Goal: Book appointment/travel/reservation

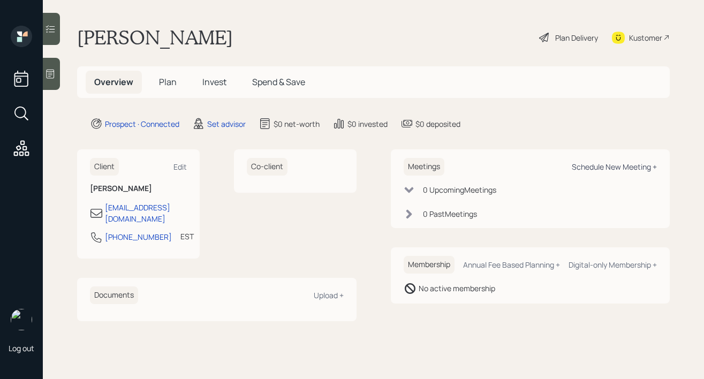
click at [595, 165] on div "Schedule New Meeting +" at bounding box center [614, 167] width 85 height 10
select select "round-[PERSON_NAME]"
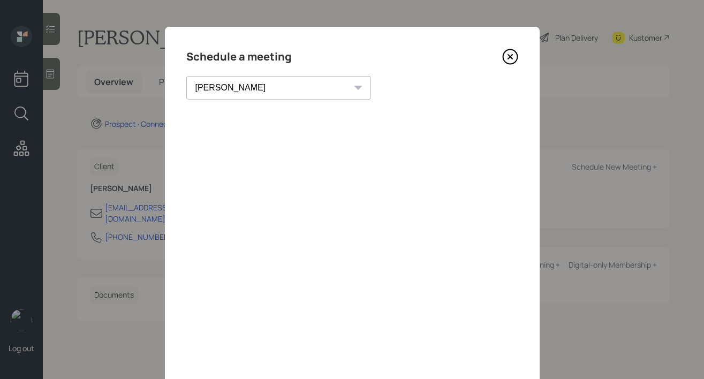
click at [514, 57] on icon at bounding box center [510, 57] width 16 height 16
